Goal: Transaction & Acquisition: Purchase product/service

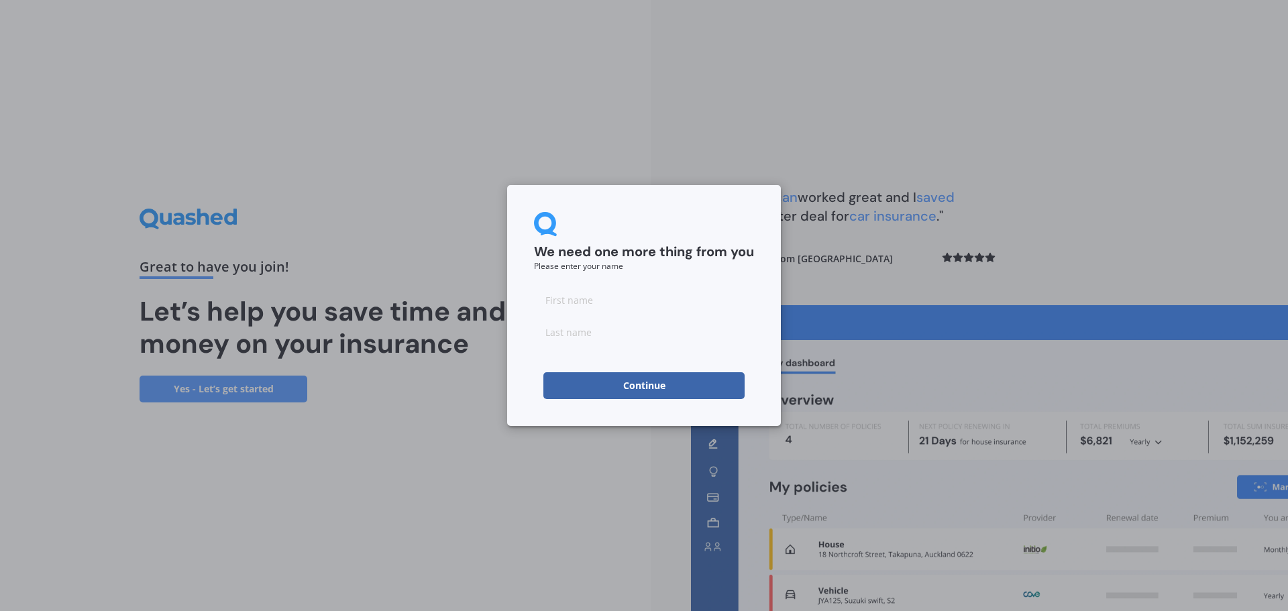
click at [562, 299] on input at bounding box center [644, 299] width 220 height 27
type input "[PERSON_NAME]"
click at [576, 387] on button "Continue" at bounding box center [643, 385] width 201 height 27
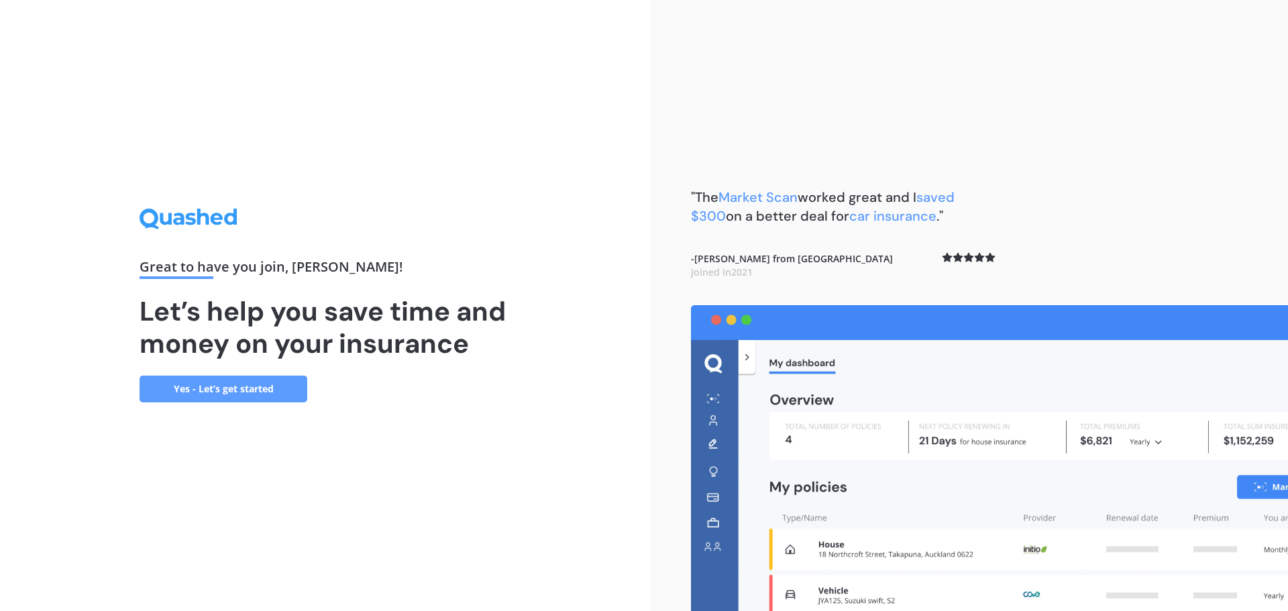
click at [246, 388] on link "Yes - Let’s get started" at bounding box center [224, 389] width 168 height 27
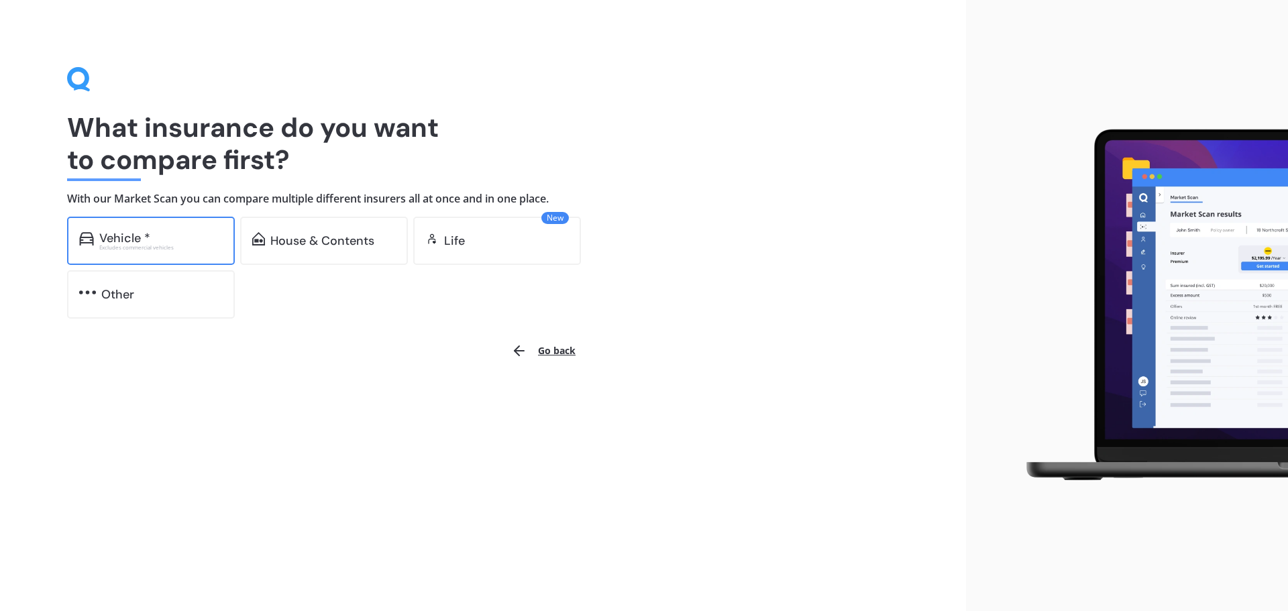
click at [156, 247] on div "Excludes commercial vehicles" at bounding box center [160, 247] width 123 height 5
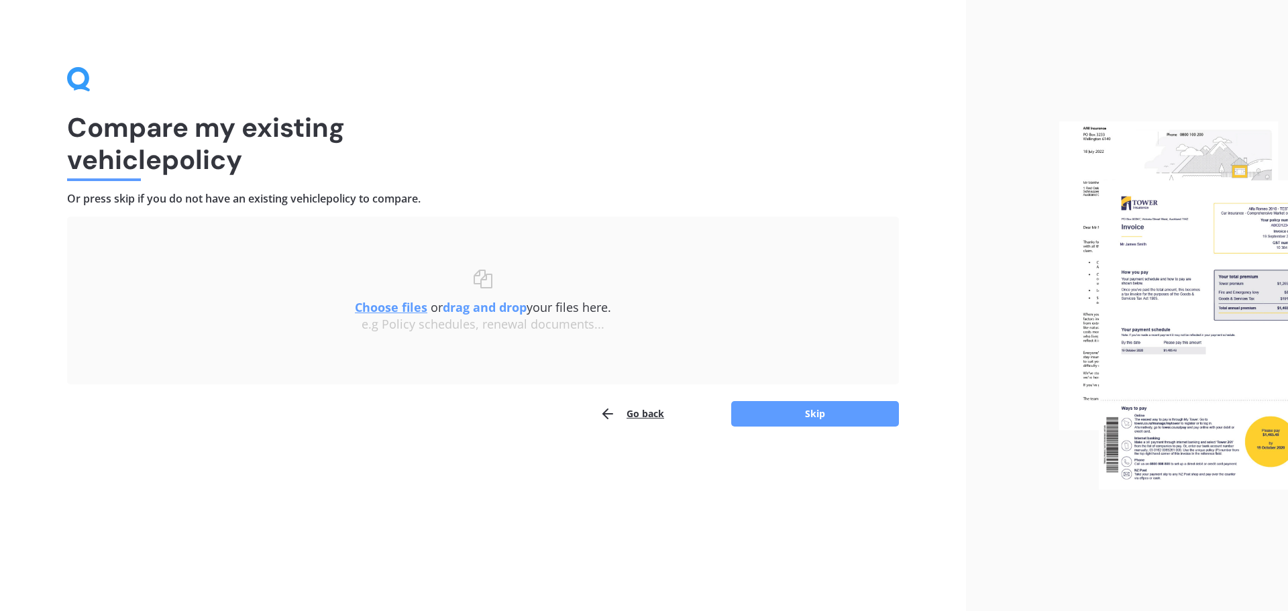
click at [835, 401] on div "Go back Skip" at bounding box center [483, 414] width 832 height 27
click at [835, 403] on button "Skip" at bounding box center [815, 413] width 168 height 25
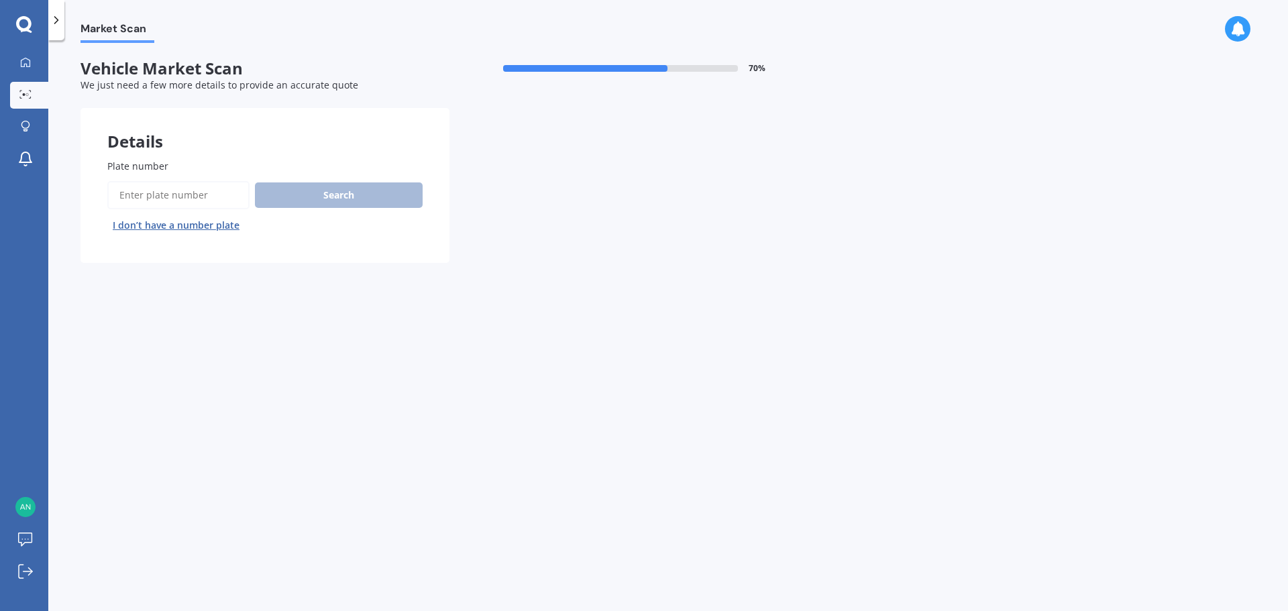
click at [136, 222] on button "I don’t have a number plate" at bounding box center [176, 225] width 138 height 21
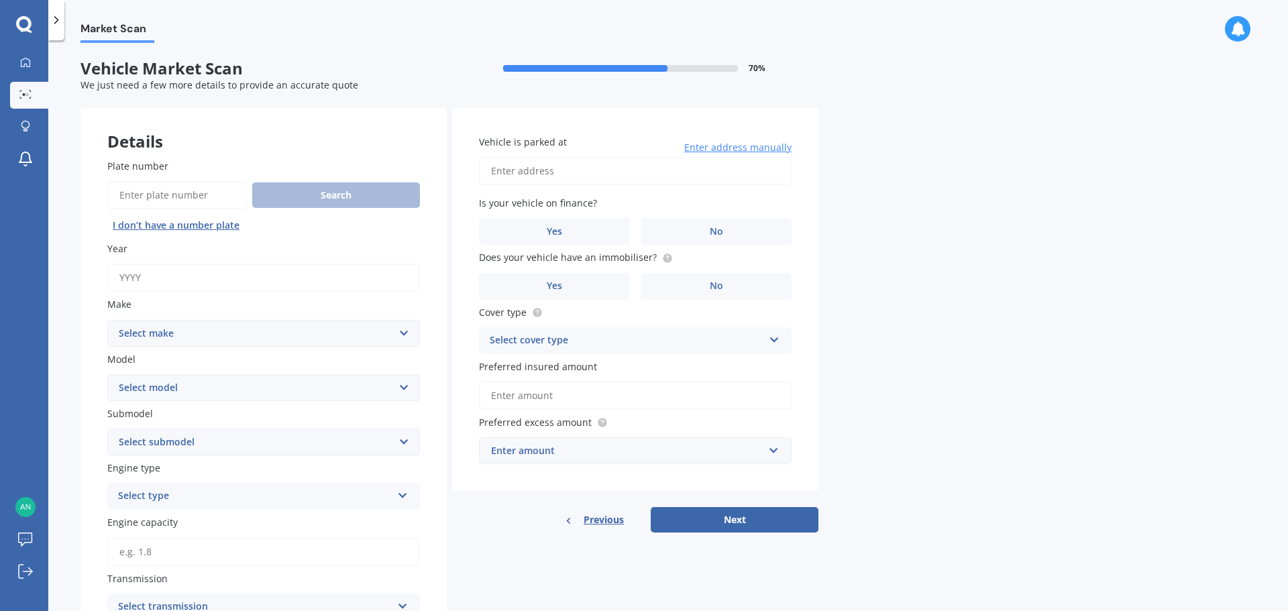
click at [141, 279] on input "Year" at bounding box center [263, 278] width 313 height 28
type input "2014"
click at [170, 346] on select "Select make AC ALFA ROMEO ASTON [PERSON_NAME] AUDI AUSTIN BEDFORD Bentley BMW B…" at bounding box center [263, 333] width 313 height 27
select select "TOYOTA"
click at [107, 320] on select "Select make AC ALFA ROMEO ASTON [PERSON_NAME] AUDI AUSTIN BEDFORD Bentley BMW B…" at bounding box center [263, 333] width 313 height 27
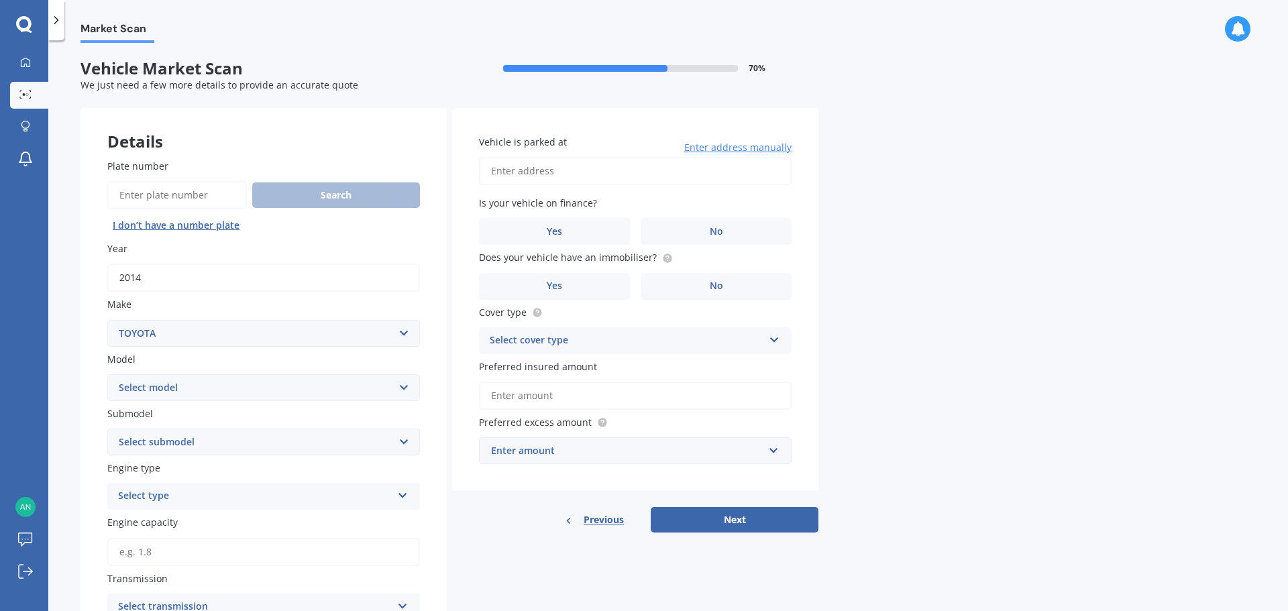
click at [154, 384] on select "Select model 4 Runner 86 [PERSON_NAME] Alphard Altezza Aqua Aristo Aurion Auris…" at bounding box center [263, 387] width 313 height 27
select select "COROLLA"
click at [107, 374] on select "Select model 4 Runner 86 [PERSON_NAME] Alphard Altezza Aqua Aristo Aurion Auris…" at bounding box center [263, 387] width 313 height 27
click at [166, 435] on select "Select submodel (All other) Axio Diesel [PERSON_NAME] 2WD [PERSON_NAME] 4WD FXG…" at bounding box center [263, 442] width 313 height 27
select select "[PERSON_NAME] 2WD"
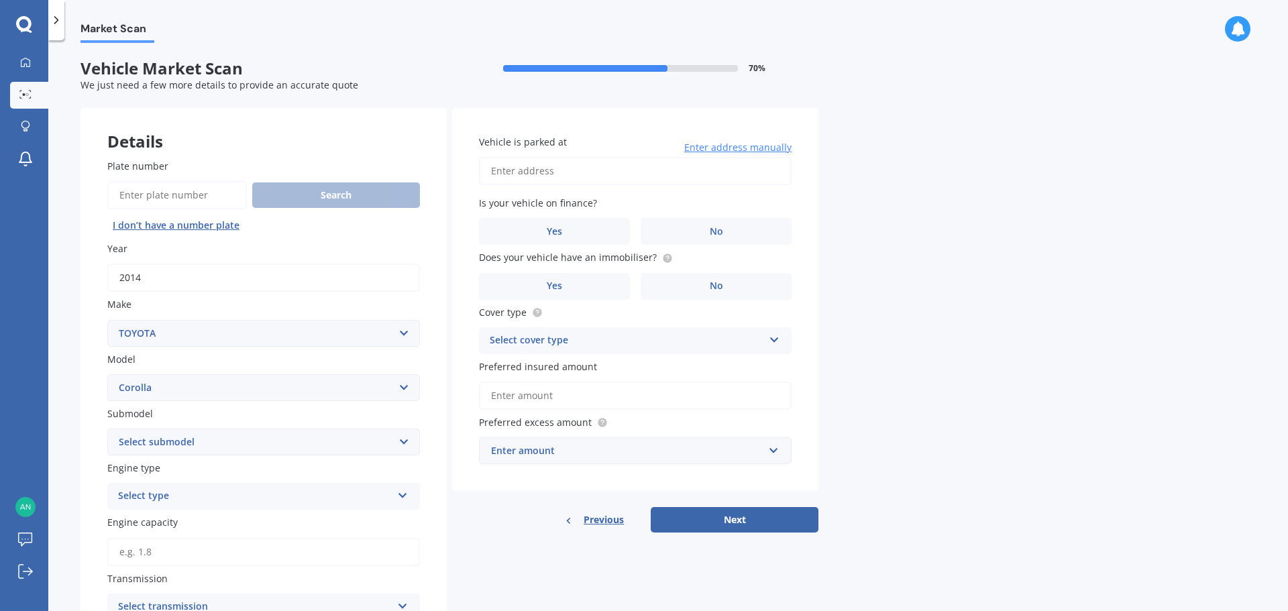
click at [107, 429] on select "Select submodel (All other) Axio Diesel [PERSON_NAME] 2WD [PERSON_NAME] 4WD FXG…" at bounding box center [263, 442] width 313 height 27
click at [187, 502] on div "Select type" at bounding box center [255, 496] width 274 height 16
click at [183, 523] on div "Petrol" at bounding box center [263, 523] width 311 height 24
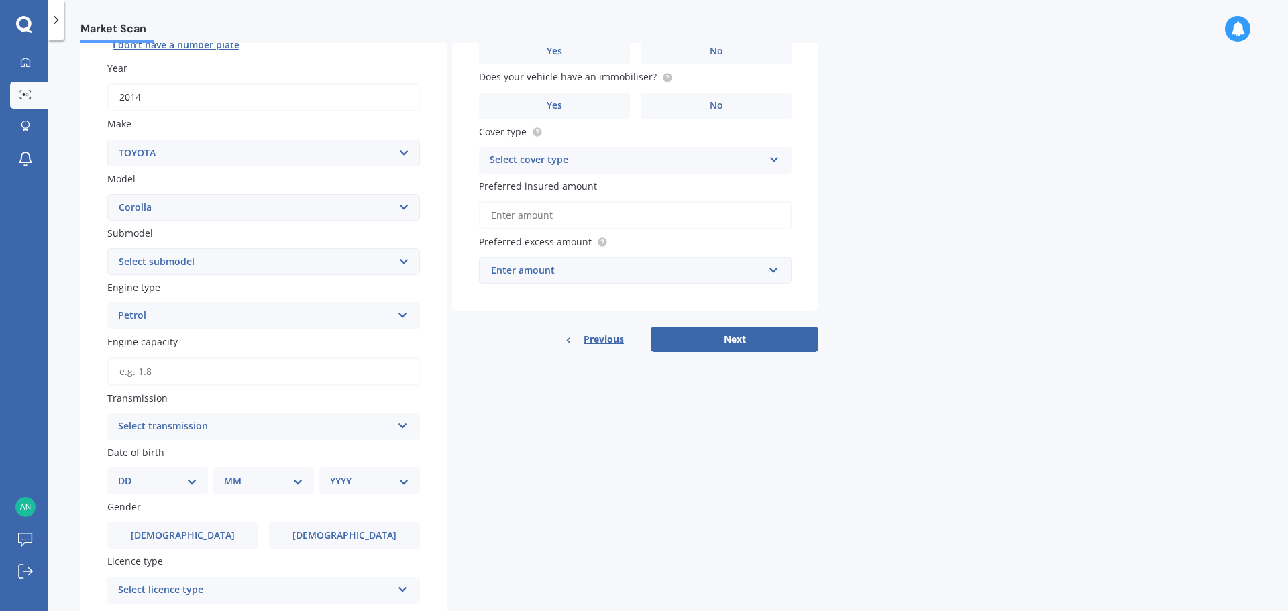
scroll to position [201, 0]
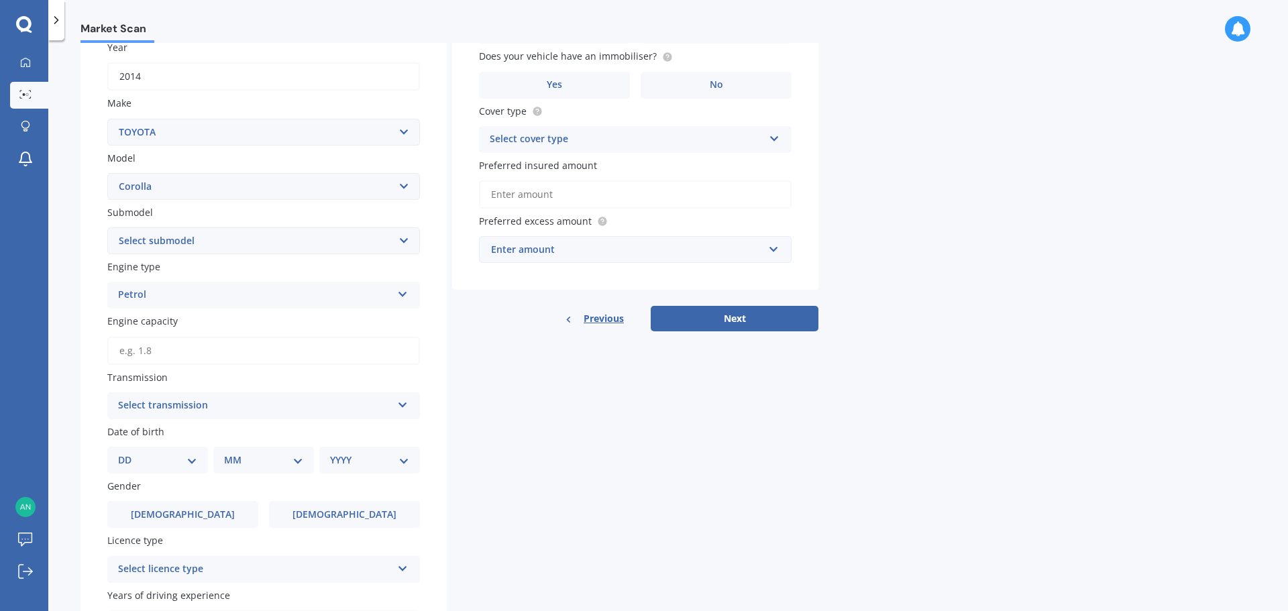
click at [166, 353] on input "Engine capacity" at bounding box center [263, 351] width 313 height 28
type input "1.4"
click at [172, 403] on div "Select transmission" at bounding box center [255, 406] width 274 height 16
click at [158, 437] on div "Auto" at bounding box center [263, 432] width 311 height 24
click at [198, 457] on div "DD 01 02 03 04 05 06 07 08 09 10 11 12 13 14 15 16 17 18 19 20 21 22 23 24 25 2…" at bounding box center [157, 460] width 101 height 27
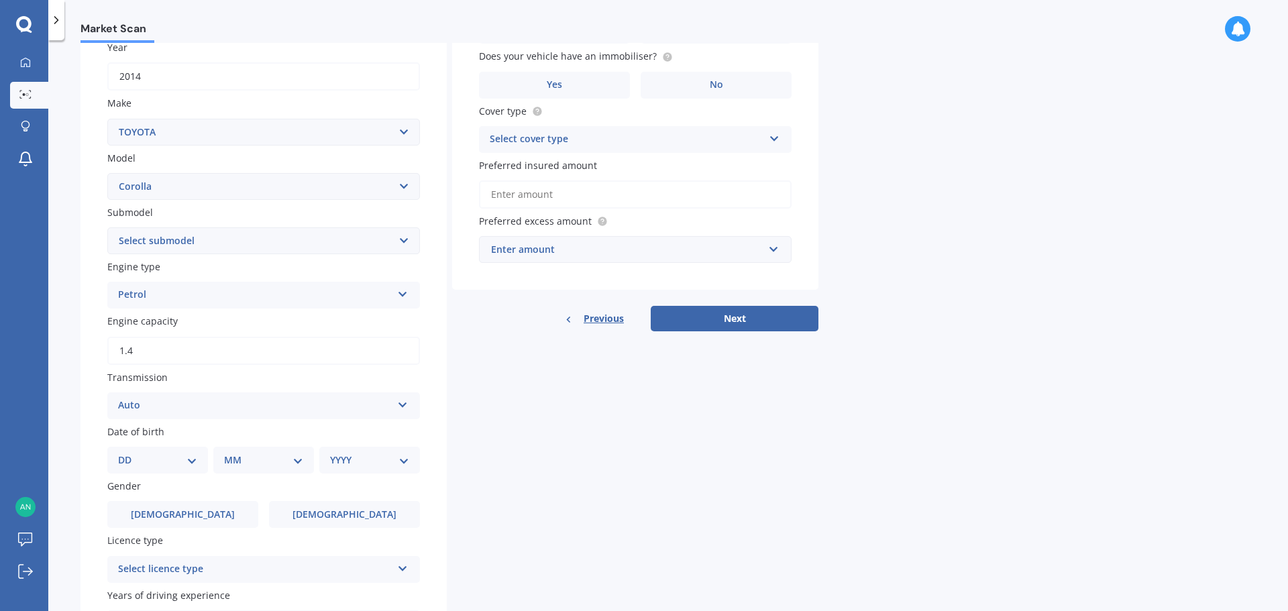
click at [190, 463] on select "DD 01 02 03 04 05 06 07 08 09 10 11 12 13 14 15 16 17 18 19 20 21 22 23 24 25 2…" at bounding box center [157, 460] width 79 height 15
select select "12"
click at [129, 453] on select "DD 01 02 03 04 05 06 07 08 09 10 11 12 13 14 15 16 17 18 19 20 21 22 23 24 25 2…" at bounding box center [157, 460] width 79 height 15
click at [294, 464] on select "MM 01 02 03 04 05 06 07 08 09 10 11 12" at bounding box center [266, 460] width 74 height 15
click at [229, 453] on select "MM 01 02 03 04 05 06 07 08 09 10 11 12" at bounding box center [266, 460] width 74 height 15
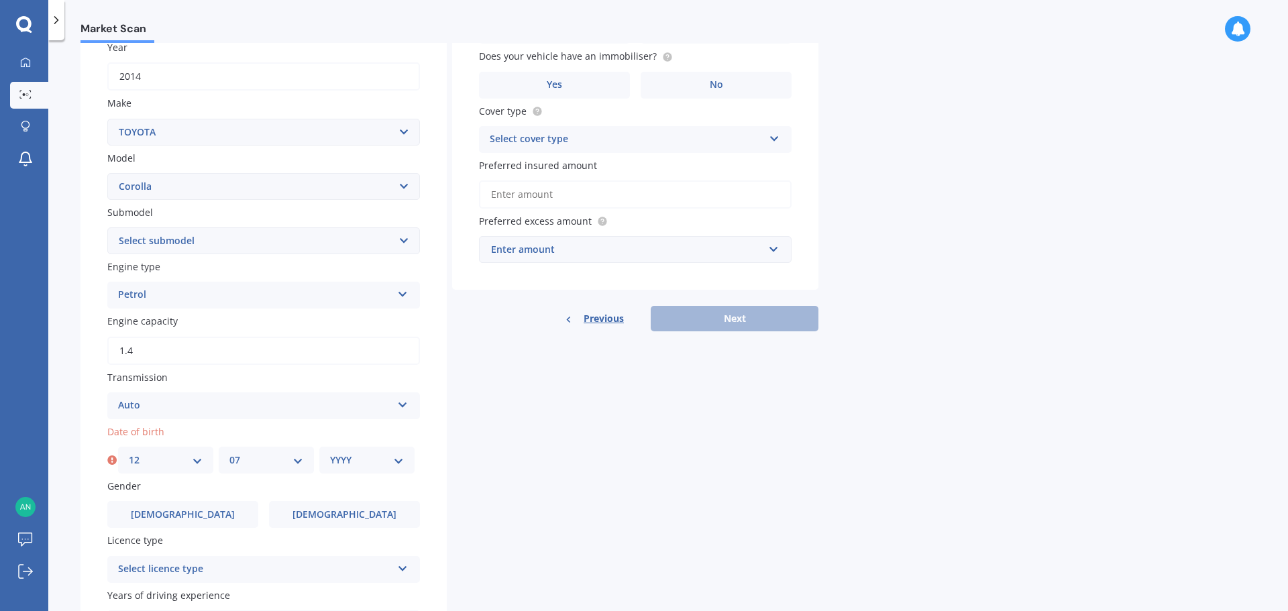
click at [291, 462] on select "MM 01 02 03 04 05 06 07 08 09 10 11 12" at bounding box center [266, 460] width 74 height 15
select select "03"
click at [229, 453] on select "MM 01 02 03 04 05 06 07 08 09 10 11 12" at bounding box center [266, 460] width 74 height 15
click at [382, 458] on select "YYYY 2025 2024 2023 2022 2021 2020 2019 2018 2017 2016 2015 2014 2013 2012 2011…" at bounding box center [367, 460] width 74 height 15
select select "2007"
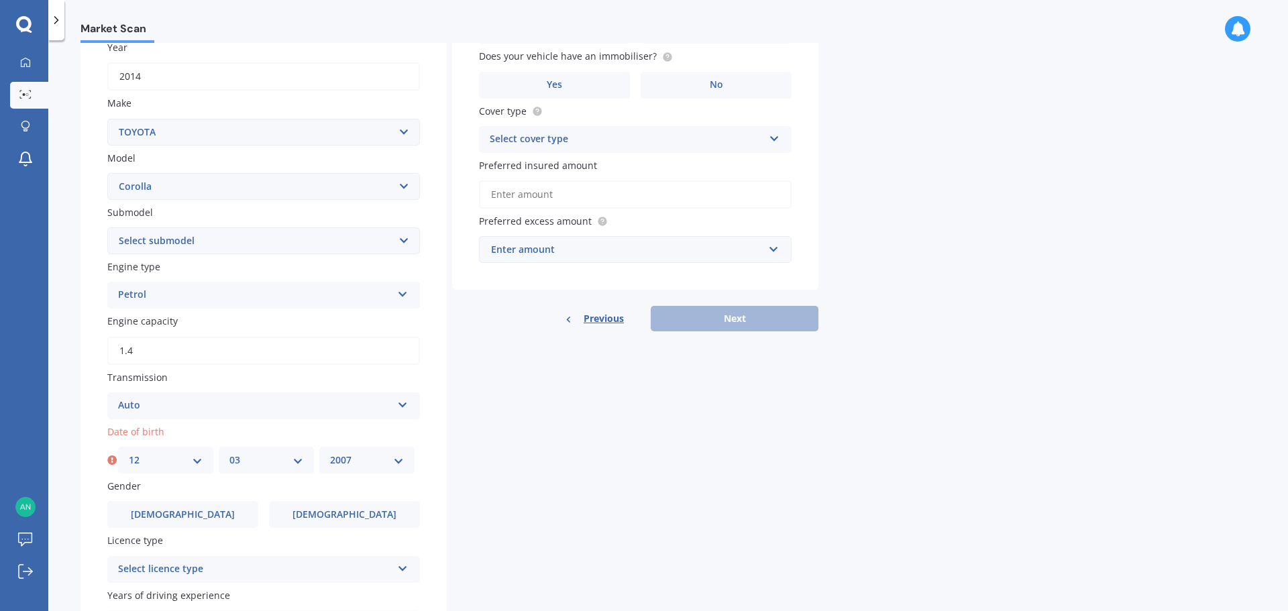
click at [330, 453] on select "YYYY 2025 2024 2023 2022 2021 2020 2019 2018 2017 2016 2015 2014 2013 2012 2011…" at bounding box center [367, 460] width 74 height 15
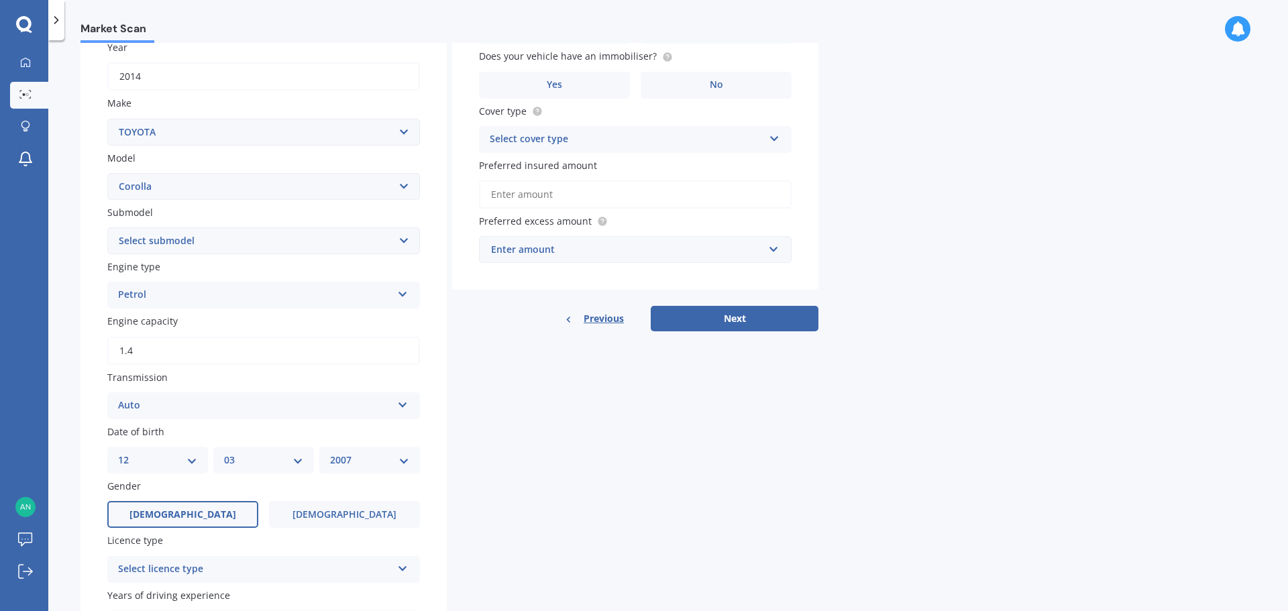
click at [190, 523] on label "[DEMOGRAPHIC_DATA]" at bounding box center [182, 514] width 151 height 27
click at [0, 0] on input "[DEMOGRAPHIC_DATA]" at bounding box center [0, 0] width 0 height 0
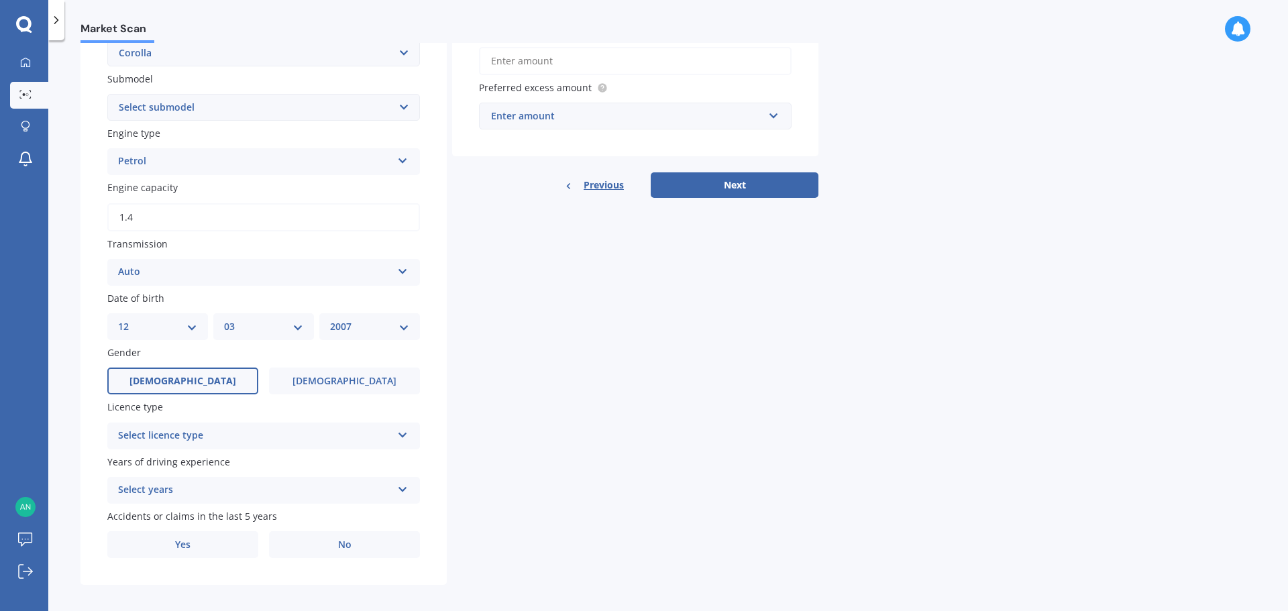
scroll to position [335, 0]
click at [189, 430] on div "Select licence type" at bounding box center [255, 435] width 274 height 16
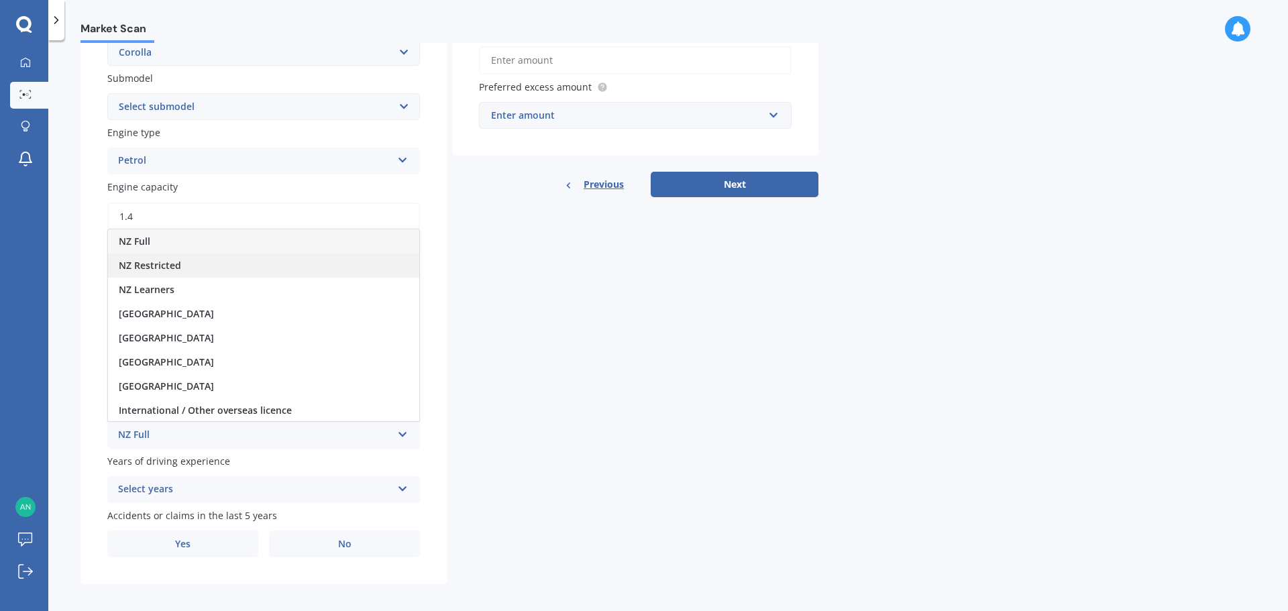
click at [159, 266] on span "NZ Restricted" at bounding box center [150, 265] width 62 height 13
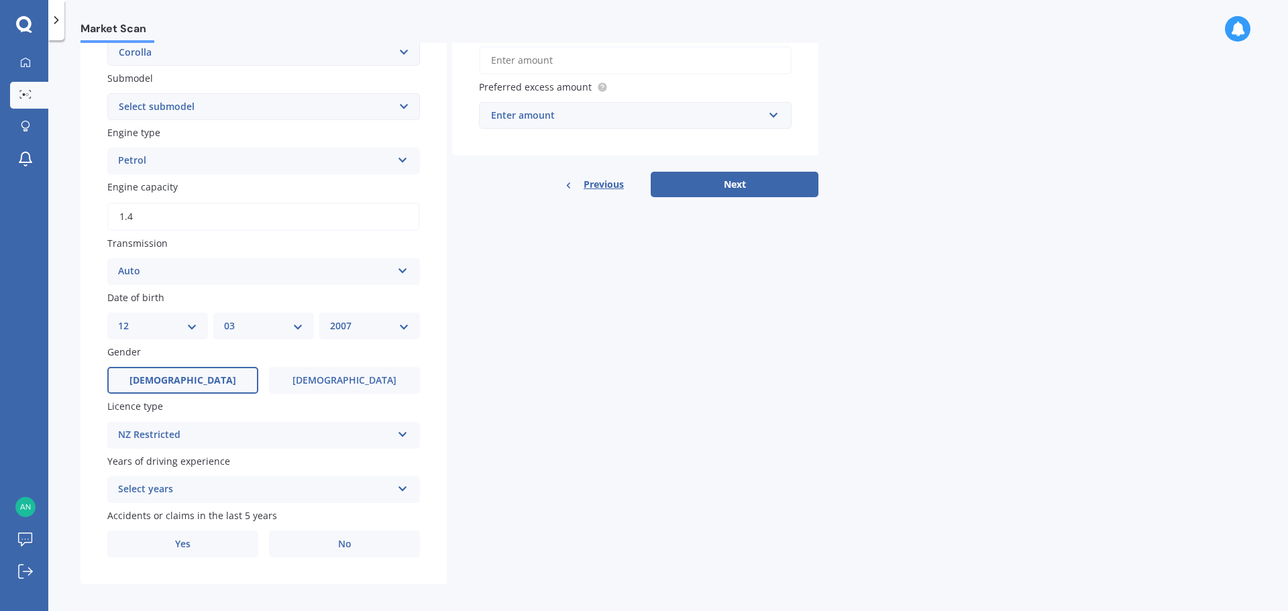
click at [172, 487] on div "Select years" at bounding box center [255, 490] width 274 height 16
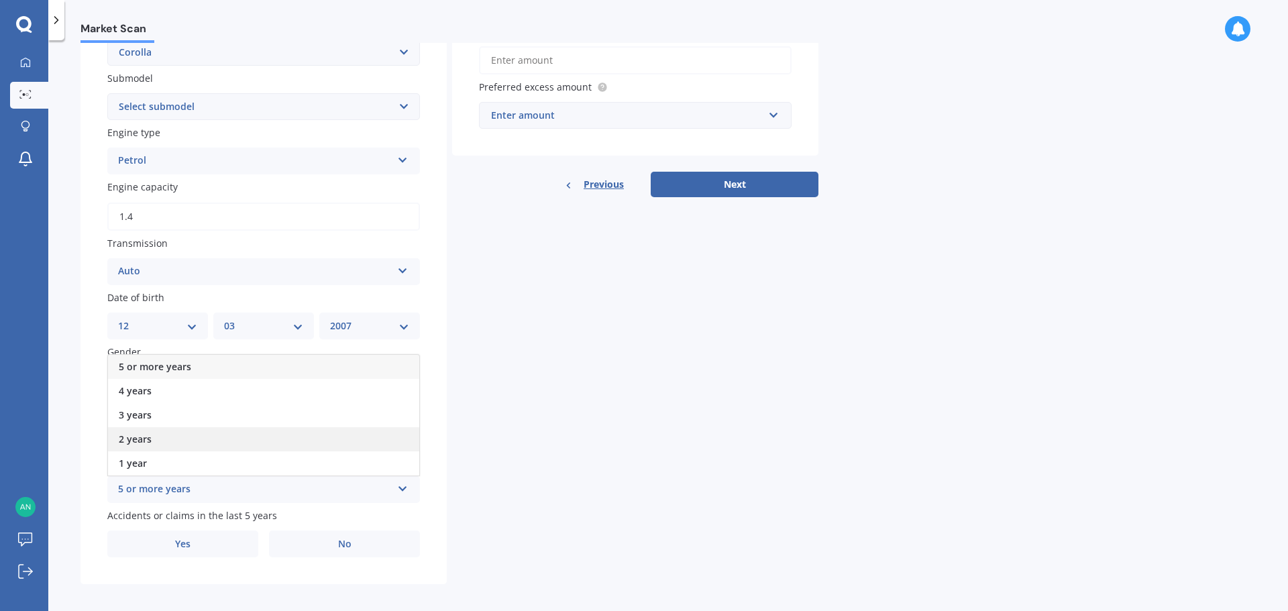
click at [158, 439] on div "2 years" at bounding box center [263, 439] width 311 height 24
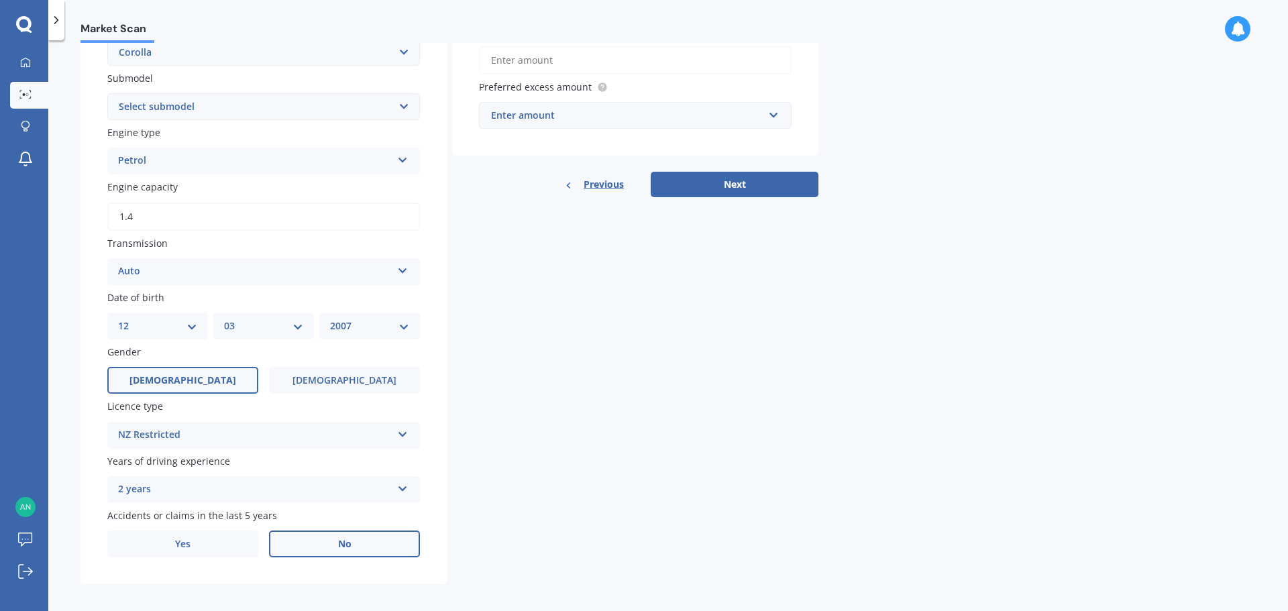
click at [359, 545] on label "No" at bounding box center [344, 544] width 151 height 27
click at [0, 0] on input "No" at bounding box center [0, 0] width 0 height 0
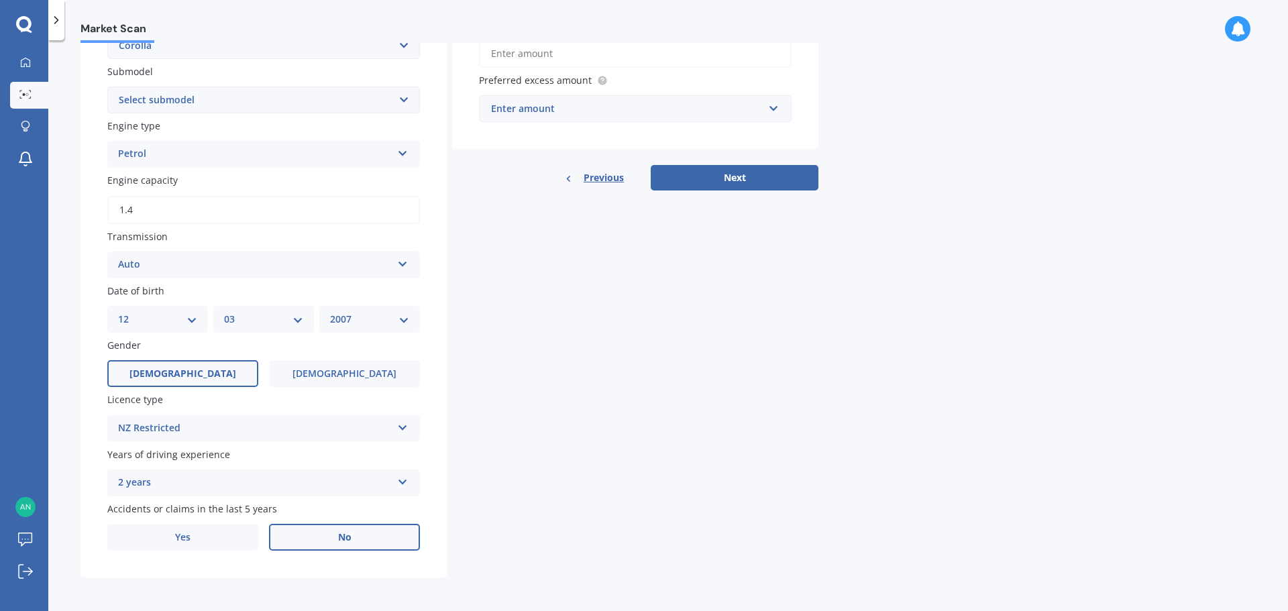
scroll to position [343, 0]
click at [170, 482] on div "2 years" at bounding box center [255, 482] width 274 height 16
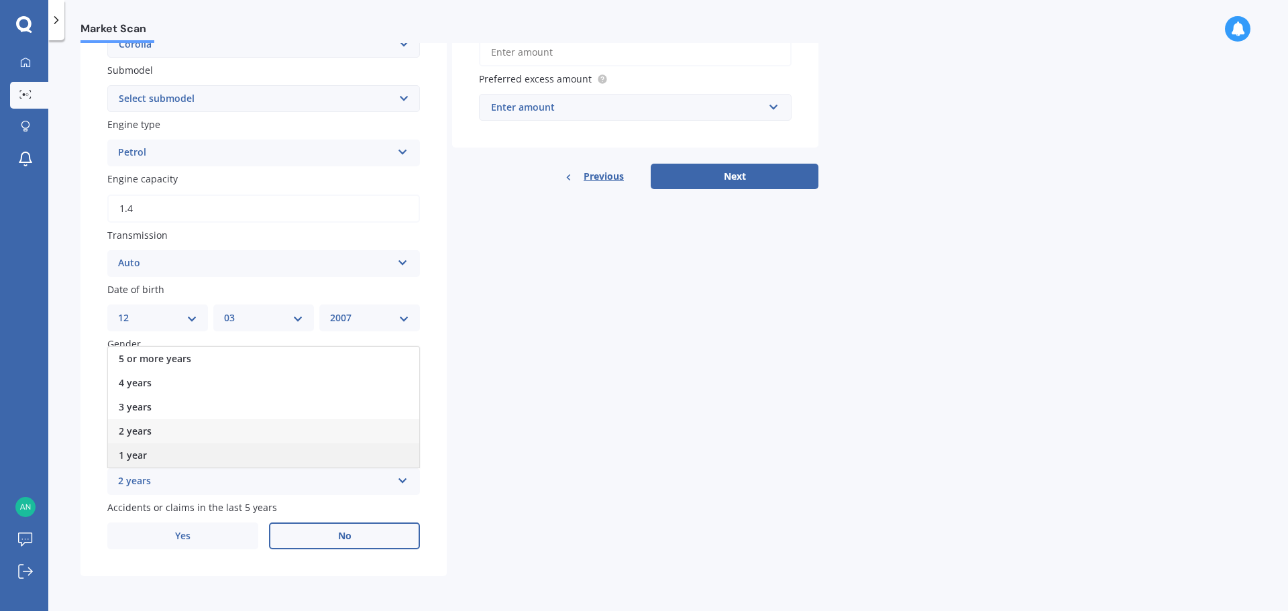
click at [135, 450] on span "1 year" at bounding box center [133, 455] width 28 height 13
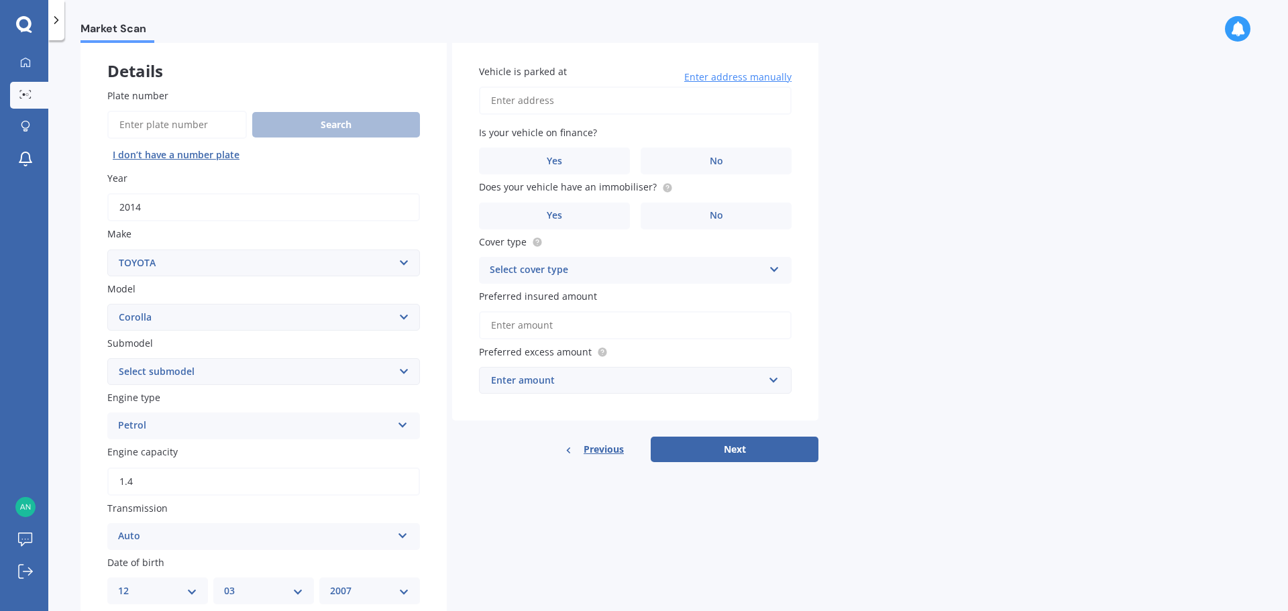
scroll to position [0, 0]
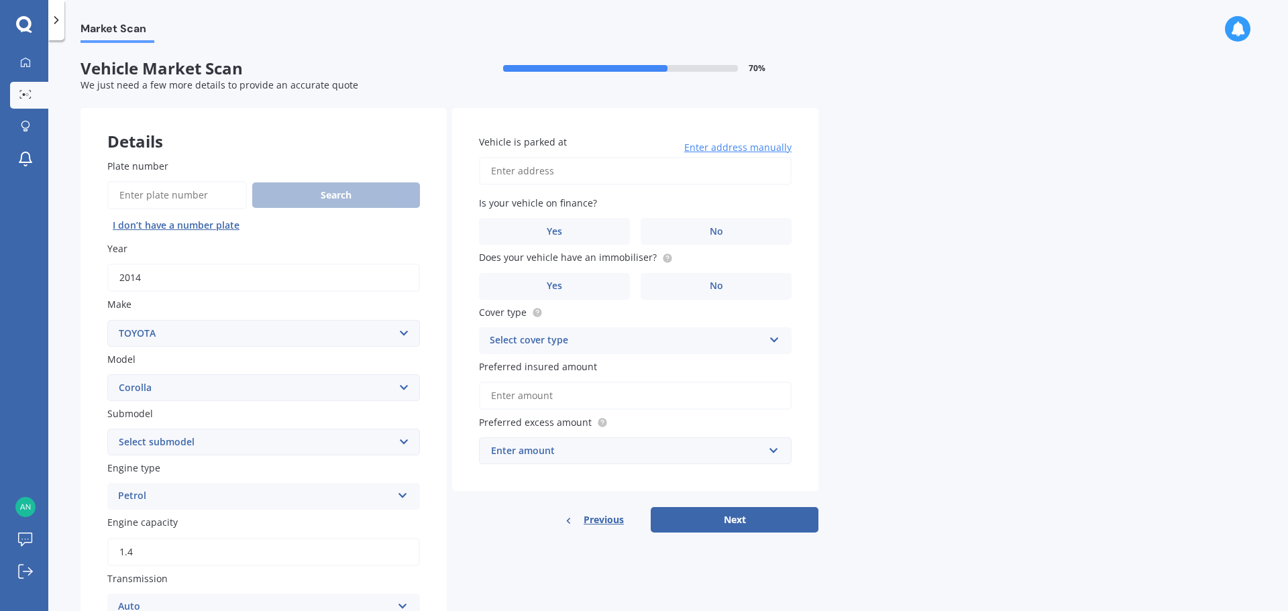
click at [528, 176] on input "Vehicle is parked at" at bounding box center [635, 171] width 313 height 28
type input "[STREET_ADDRESS]"
click at [690, 231] on label "No" at bounding box center [716, 231] width 151 height 27
click at [0, 0] on input "No" at bounding box center [0, 0] width 0 height 0
click at [604, 284] on label "Yes" at bounding box center [554, 286] width 151 height 27
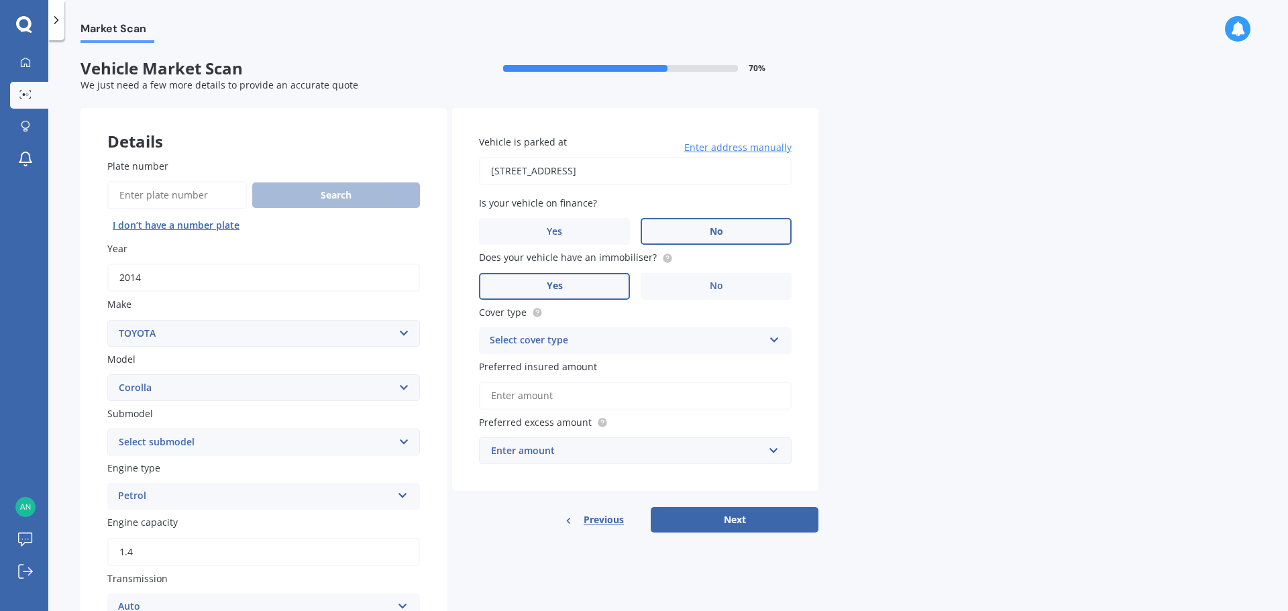
click at [0, 0] on input "Yes" at bounding box center [0, 0] width 0 height 0
click at [568, 341] on div "Select cover type" at bounding box center [627, 341] width 274 height 16
click at [861, 343] on div "Market Scan Vehicle Market Scan 70 % We just need a few more details to provide…" at bounding box center [668, 328] width 1240 height 571
click at [566, 448] on div "Enter amount" at bounding box center [627, 450] width 272 height 15
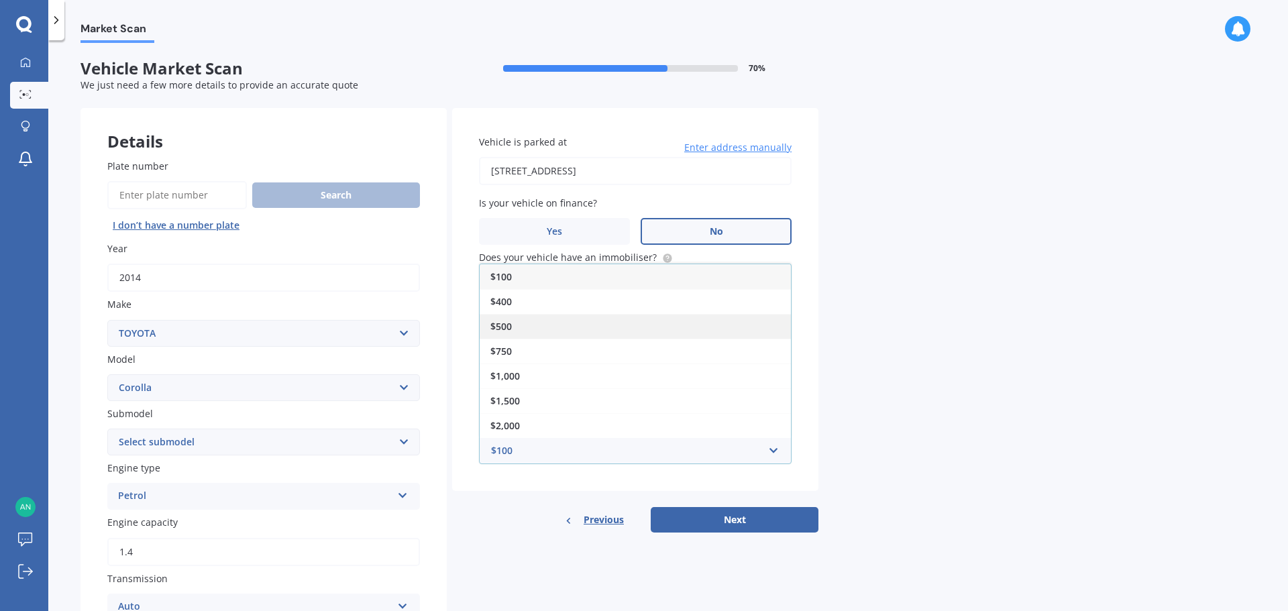
click at [525, 332] on div "$500" at bounding box center [635, 326] width 311 height 25
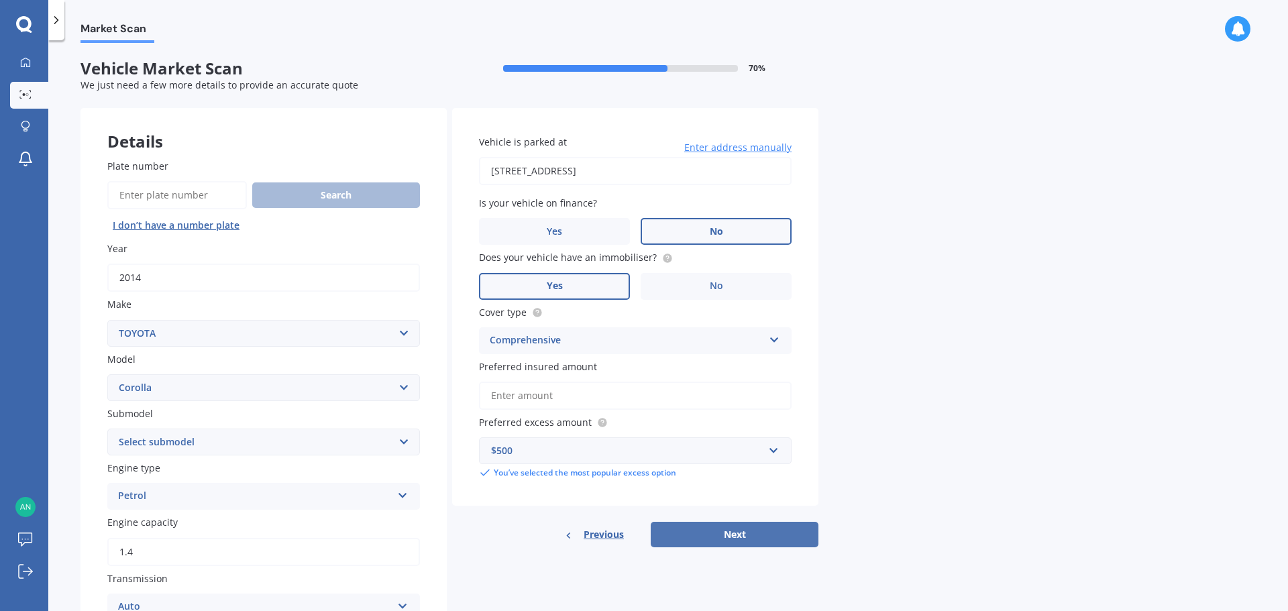
click at [724, 535] on button "Next" at bounding box center [735, 534] width 168 height 25
click at [515, 399] on input "Preferred insured amount" at bounding box center [635, 396] width 313 height 28
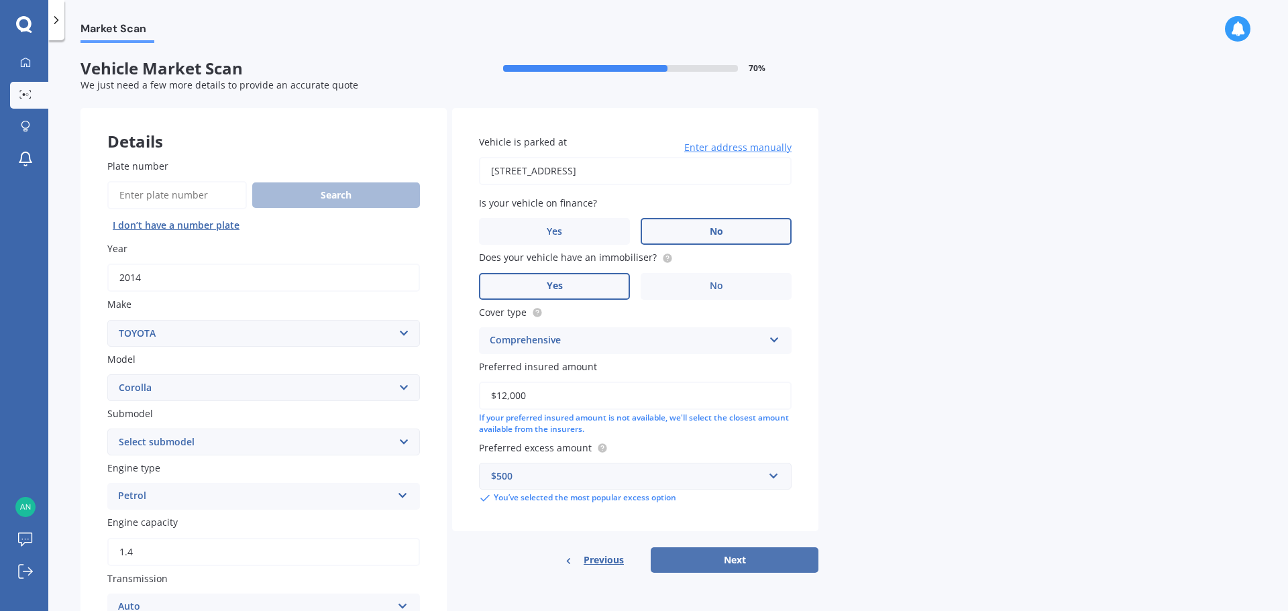
type input "$12,000"
click at [753, 560] on button "Next" at bounding box center [735, 559] width 168 height 25
select select "12"
select select "03"
select select "2007"
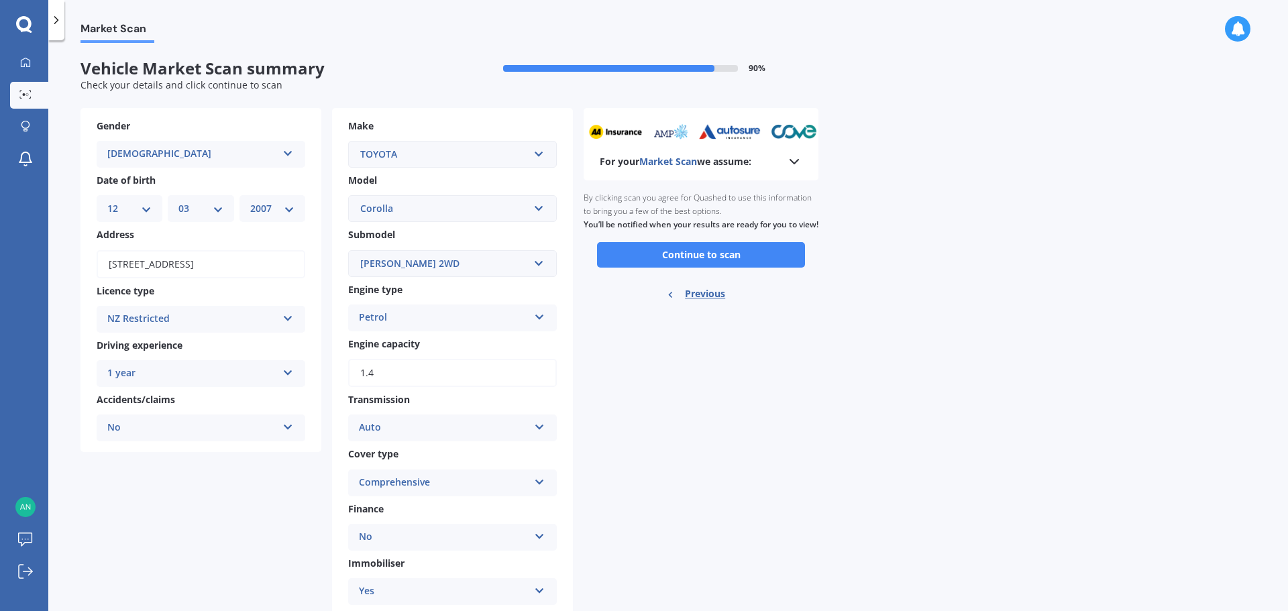
click at [488, 474] on div "Comprehensive Comprehensive Third Party, Fire & Theft Third Party" at bounding box center [452, 483] width 209 height 27
click at [643, 484] on div "For your Market Scan we assume: Ready to go By clicking scan you agree for Quas…" at bounding box center [701, 417] width 235 height 619
click at [664, 266] on button "Continue to scan" at bounding box center [701, 254] width 208 height 25
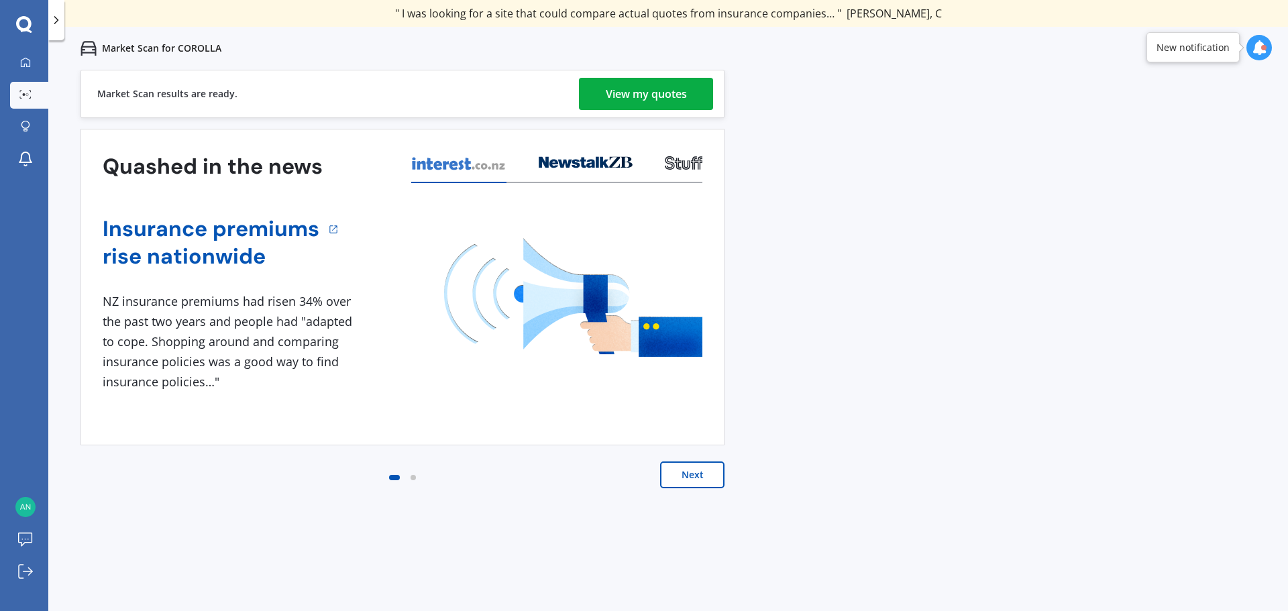
click at [627, 95] on div "View my quotes" at bounding box center [646, 94] width 81 height 32
